Goal: Task Accomplishment & Management: Use online tool/utility

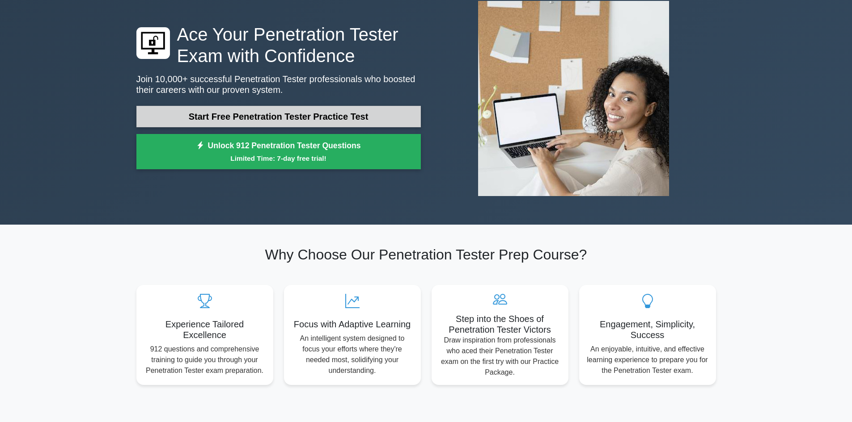
click at [318, 109] on link "Start Free Penetration Tester Practice Test" at bounding box center [278, 116] width 284 height 21
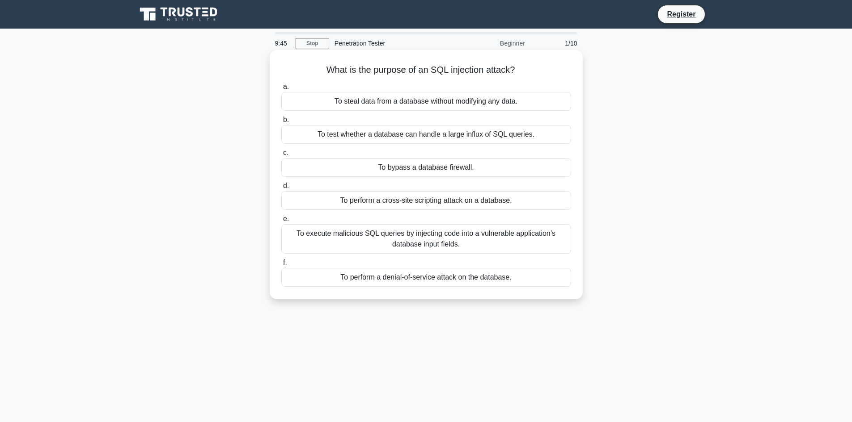
click at [430, 244] on div "To execute malicious SQL queries by injecting code into a vulnerable applicatio…" at bounding box center [426, 239] width 290 height 30
click at [281, 222] on input "e. To execute malicious SQL queries by injecting code into a vulnerable applica…" at bounding box center [281, 219] width 0 height 6
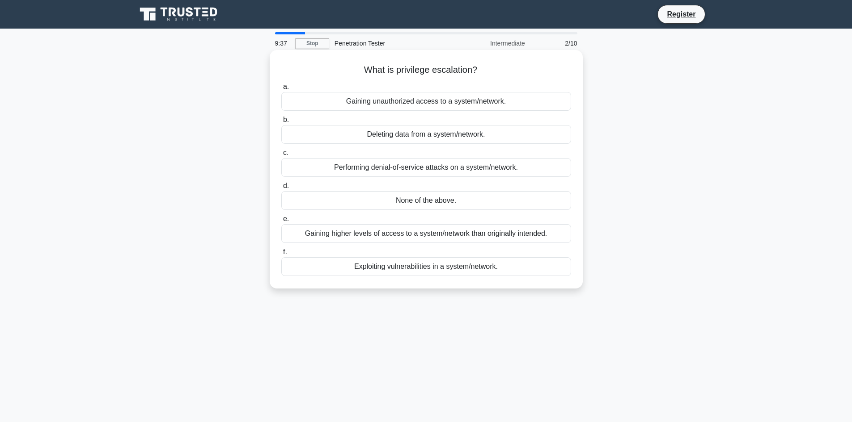
click at [468, 236] on div "Gaining higher levels of access to a system/network than originally intended." at bounding box center [426, 233] width 290 height 19
click at [281, 222] on input "e. Gaining higher levels of access to a system/network than originally intended." at bounding box center [281, 219] width 0 height 6
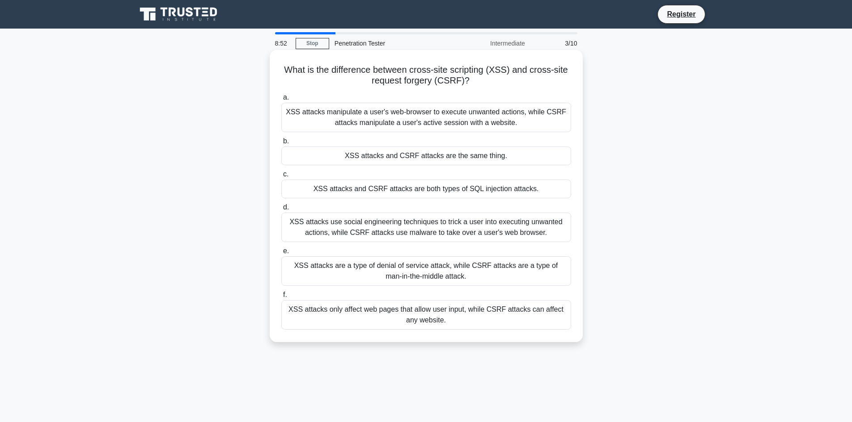
click at [522, 115] on div "XSS attacks manipulate a user's web-browser to execute unwanted actions, while …" at bounding box center [426, 118] width 290 height 30
click at [281, 101] on input "a. XSS attacks manipulate a user's web-browser to execute unwanted actions, whi…" at bounding box center [281, 98] width 0 height 6
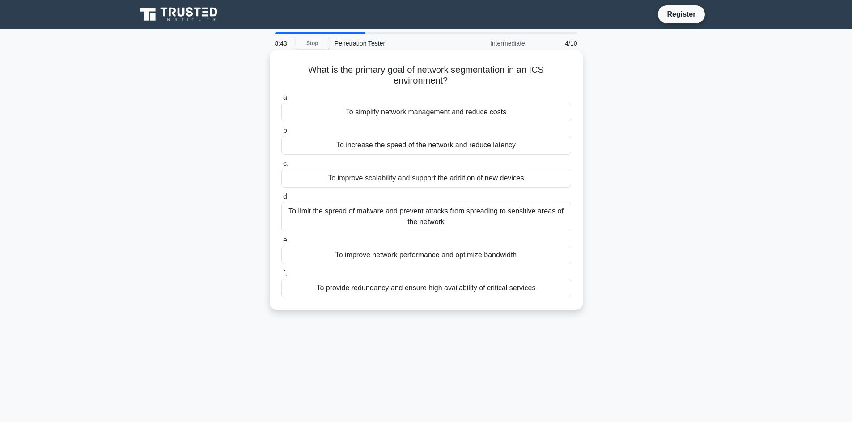
click at [455, 217] on div "To limit the spread of malware and prevent attacks from spreading to sensitive …" at bounding box center [426, 217] width 290 height 30
click at [281, 200] on input "d. To limit the spread of malware and prevent attacks from spreading to sensiti…" at bounding box center [281, 197] width 0 height 6
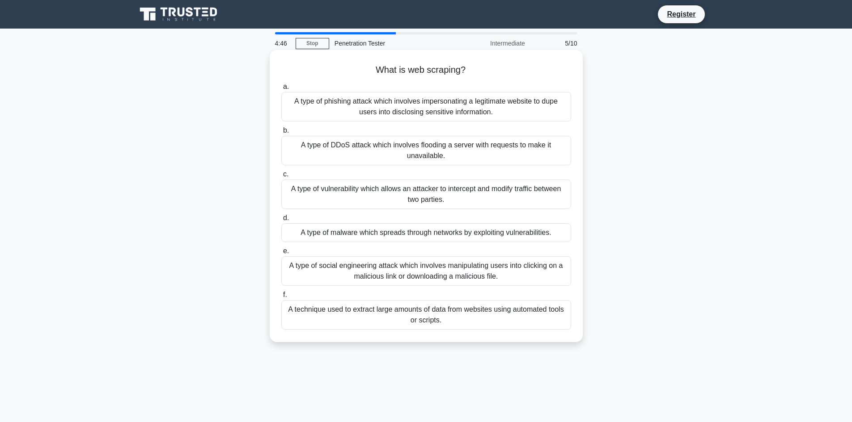
click at [500, 315] on div "A technique used to extract large amounts of data from websites using automated…" at bounding box center [426, 315] width 290 height 30
click at [281, 298] on input "f. A technique used to extract large amounts of data from websites using automa…" at bounding box center [281, 295] width 0 height 6
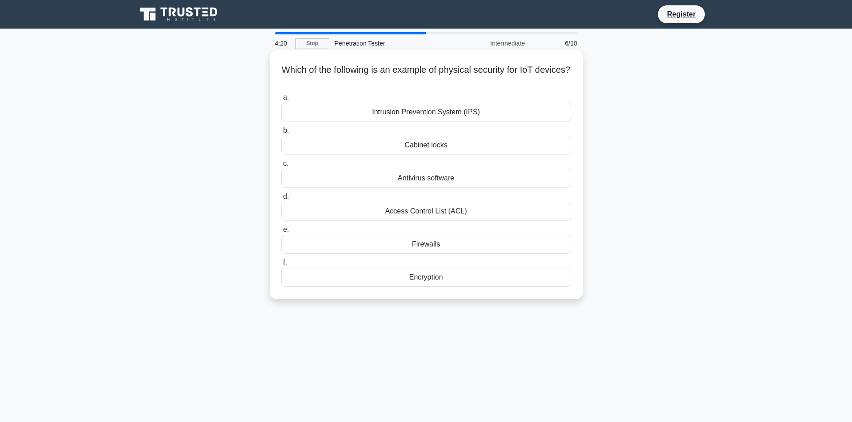
click at [418, 149] on div "Cabinet locks" at bounding box center [426, 145] width 290 height 19
click at [281, 134] on input "b. Cabinet locks" at bounding box center [281, 131] width 0 height 6
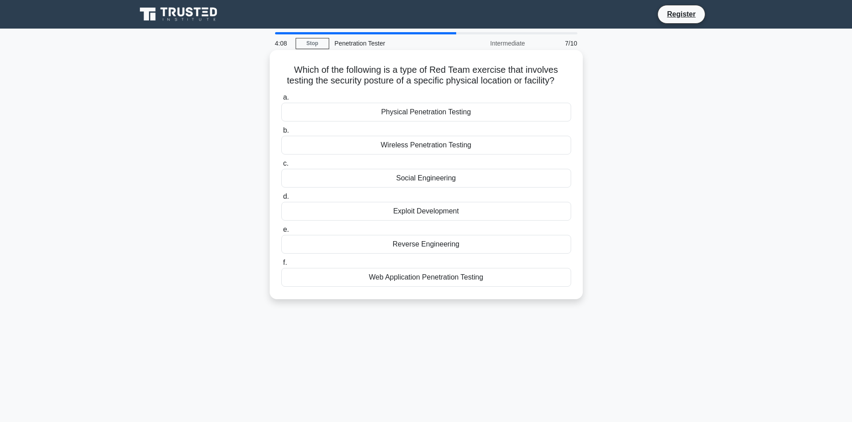
click at [435, 111] on div "Physical Penetration Testing" at bounding box center [426, 112] width 290 height 19
click at [281, 101] on input "a. Physical Penetration Testing" at bounding box center [281, 98] width 0 height 6
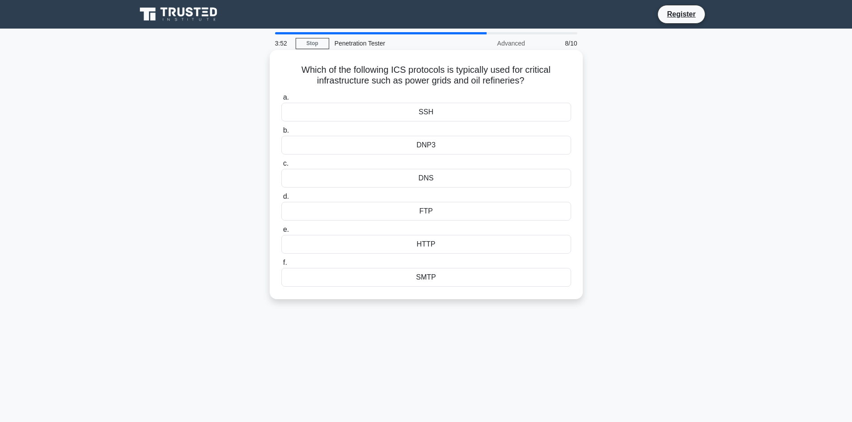
click at [430, 146] on div "DNP3" at bounding box center [426, 145] width 290 height 19
click at [281, 134] on input "b. DNP3" at bounding box center [281, 131] width 0 height 6
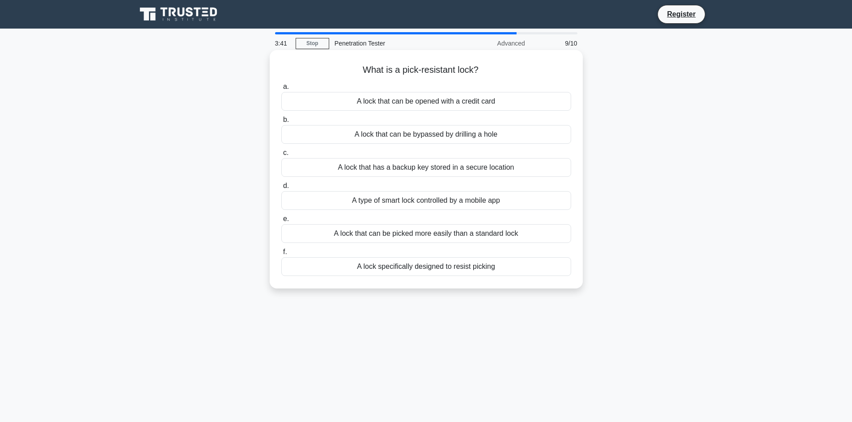
click at [451, 270] on div "A lock specifically designed to resist picking" at bounding box center [426, 267] width 290 height 19
click at [281, 255] on input "f. A lock specifically designed to resist picking" at bounding box center [281, 252] width 0 height 6
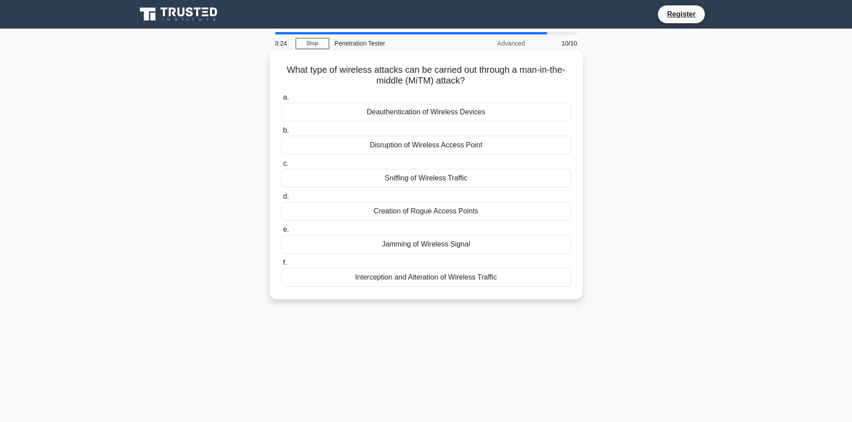
click at [425, 178] on div "Sniffing of Wireless Traffic" at bounding box center [426, 178] width 290 height 19
click at [281, 167] on input "c. Sniffing of Wireless Traffic" at bounding box center [281, 164] width 0 height 6
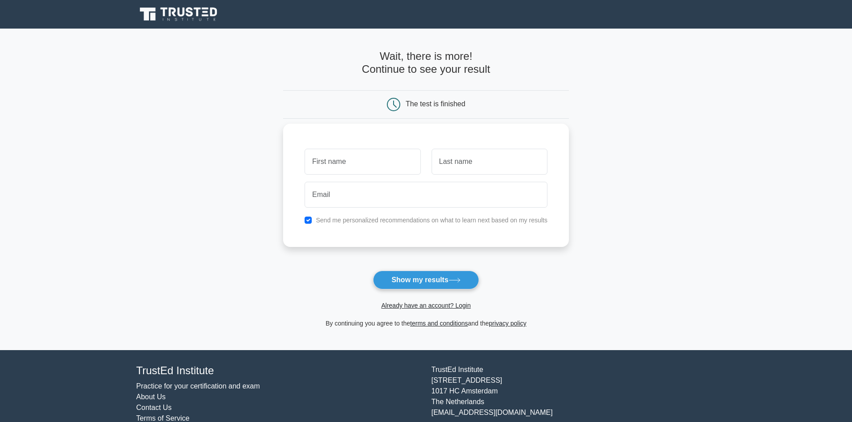
click at [307, 216] on div "Send me personalized recommendations on what to learn next based on my results" at bounding box center [425, 220] width 253 height 11
click at [449, 283] on button "Show my results" at bounding box center [426, 280] width 106 height 19
click at [218, 173] on main "Wait, there is more! Continue to see your result The test is finished and the" at bounding box center [426, 190] width 852 height 322
